Goal: Find specific page/section: Find specific page/section

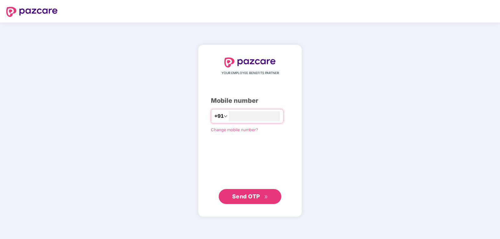
type input "**********"
click at [235, 197] on span "Send OTP" at bounding box center [246, 196] width 28 height 7
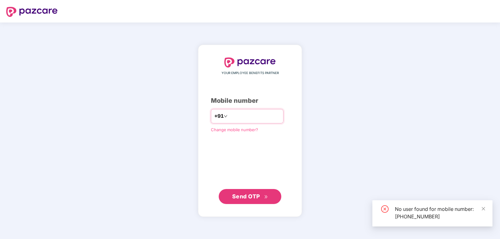
drag, startPoint x: 257, startPoint y: 119, endPoint x: 223, endPoint y: 117, distance: 34.8
click at [229, 118] on input "**********" at bounding box center [254, 116] width 51 height 10
click at [229, 117] on input "**********" at bounding box center [254, 116] width 51 height 10
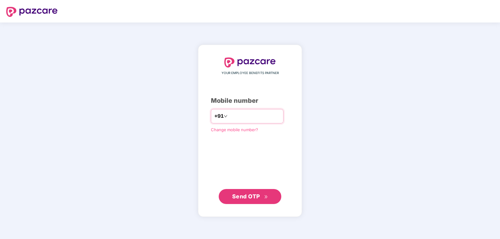
click at [236, 115] on input "**********" at bounding box center [254, 116] width 51 height 10
click at [218, 130] on span "Change mobile number?" at bounding box center [234, 129] width 47 height 5
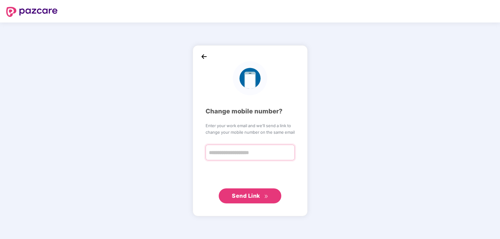
click at [229, 151] on input "text" at bounding box center [250, 153] width 89 height 16
click at [206, 59] on img at bounding box center [203, 56] width 9 height 9
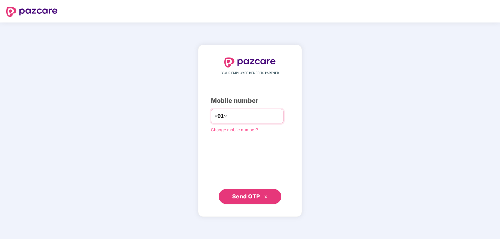
click at [230, 118] on input "number" at bounding box center [254, 116] width 51 height 10
type input "**********"
click at [236, 198] on span "Send OTP" at bounding box center [246, 196] width 28 height 7
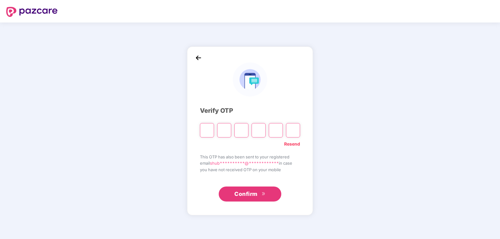
click at [216, 134] on div at bounding box center [250, 128] width 100 height 19
click at [206, 132] on input "Please enter verification code. Digit 1" at bounding box center [207, 130] width 14 height 14
paste input "*"
type input "*"
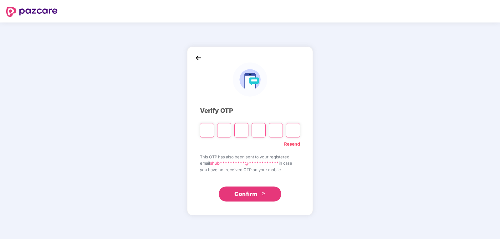
type input "*"
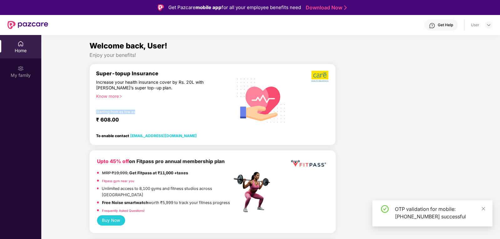
drag, startPoint x: 100, startPoint y: 113, endPoint x: 156, endPoint y: 114, distance: 55.7
click at [156, 114] on div "Starting from as low as" at bounding box center [150, 112] width 109 height 4
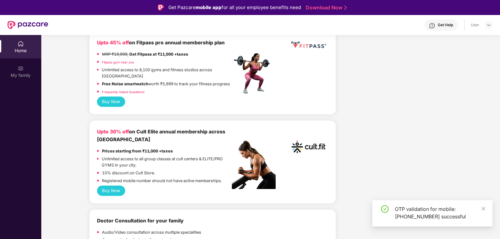
scroll to position [125, 0]
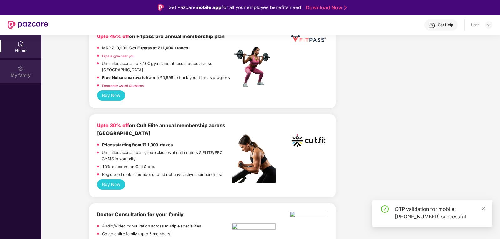
click at [15, 67] on div "My family" at bounding box center [20, 71] width 41 height 23
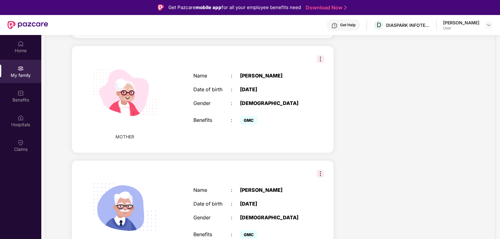
scroll to position [469, 0]
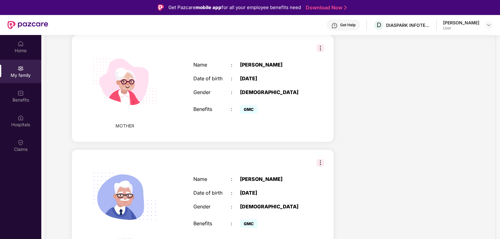
click at [317, 52] on img at bounding box center [321, 48] width 8 height 8
click at [298, 88] on div "Name : Usha Shukla Date of birth : 08 Feb 1973 Gender : FEMALE Benefits : GMC" at bounding box center [249, 88] width 125 height 69
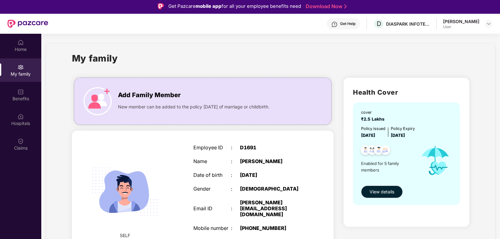
scroll to position [0, 0]
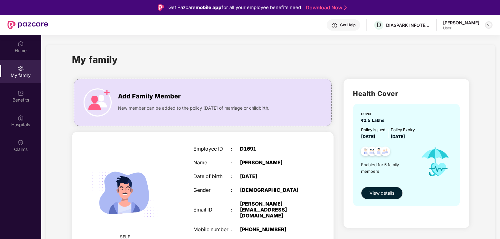
click at [490, 24] on img at bounding box center [488, 25] width 5 height 5
click at [25, 100] on div "Benefits" at bounding box center [20, 100] width 41 height 6
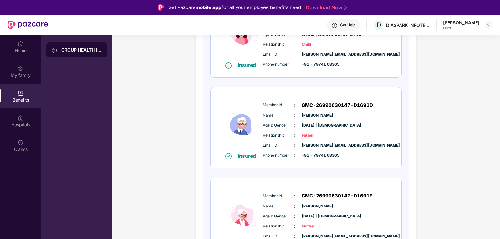
scroll to position [337, 0]
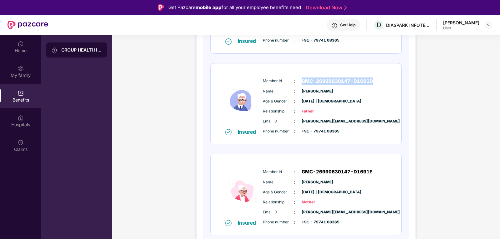
drag, startPoint x: 303, startPoint y: 79, endPoint x: 392, endPoint y: 79, distance: 89.2
click at [392, 79] on div "Insured Member Id : GMC-26990630147-D1691D Name : Omnarayan Shukla Age & Gender…" at bounding box center [306, 104] width 191 height 81
copy span "GMC-26990630147-D1691D"
drag, startPoint x: 296, startPoint y: 92, endPoint x: 341, endPoint y: 91, distance: 45.4
click at [341, 91] on div "Name : Omnarayan Shukla" at bounding box center [325, 91] width 124 height 7
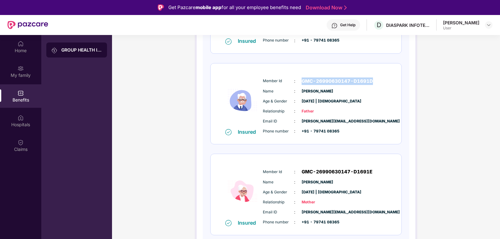
copy div "Omnarayan Shukla"
drag, startPoint x: 305, startPoint y: 172, endPoint x: 369, endPoint y: 173, distance: 64.2
click at [368, 173] on div "Member Id : GMC-26990630147-D1691E" at bounding box center [325, 172] width 124 height 8
click at [369, 173] on span "GMC-26990630147-D1691E" at bounding box center [337, 172] width 71 height 8
drag, startPoint x: 372, startPoint y: 171, endPoint x: 296, endPoint y: 170, distance: 75.7
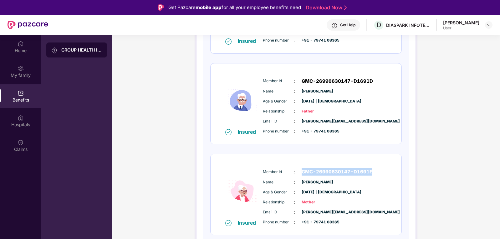
click at [296, 170] on div "Member Id : GMC-26990630147-D1691E" at bounding box center [325, 172] width 124 height 8
copy div "GMC-26990630147-D1691E"
drag, startPoint x: 301, startPoint y: 182, endPoint x: 335, endPoint y: 182, distance: 33.5
click at [335, 182] on div "Name : Usha Shukla" at bounding box center [325, 182] width 124 height 7
copy span "Usha Shukla"
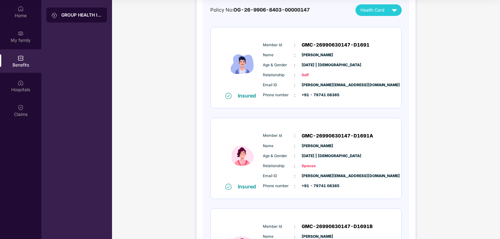
scroll to position [0, 0]
